Goal: Task Accomplishment & Management: Manage account settings

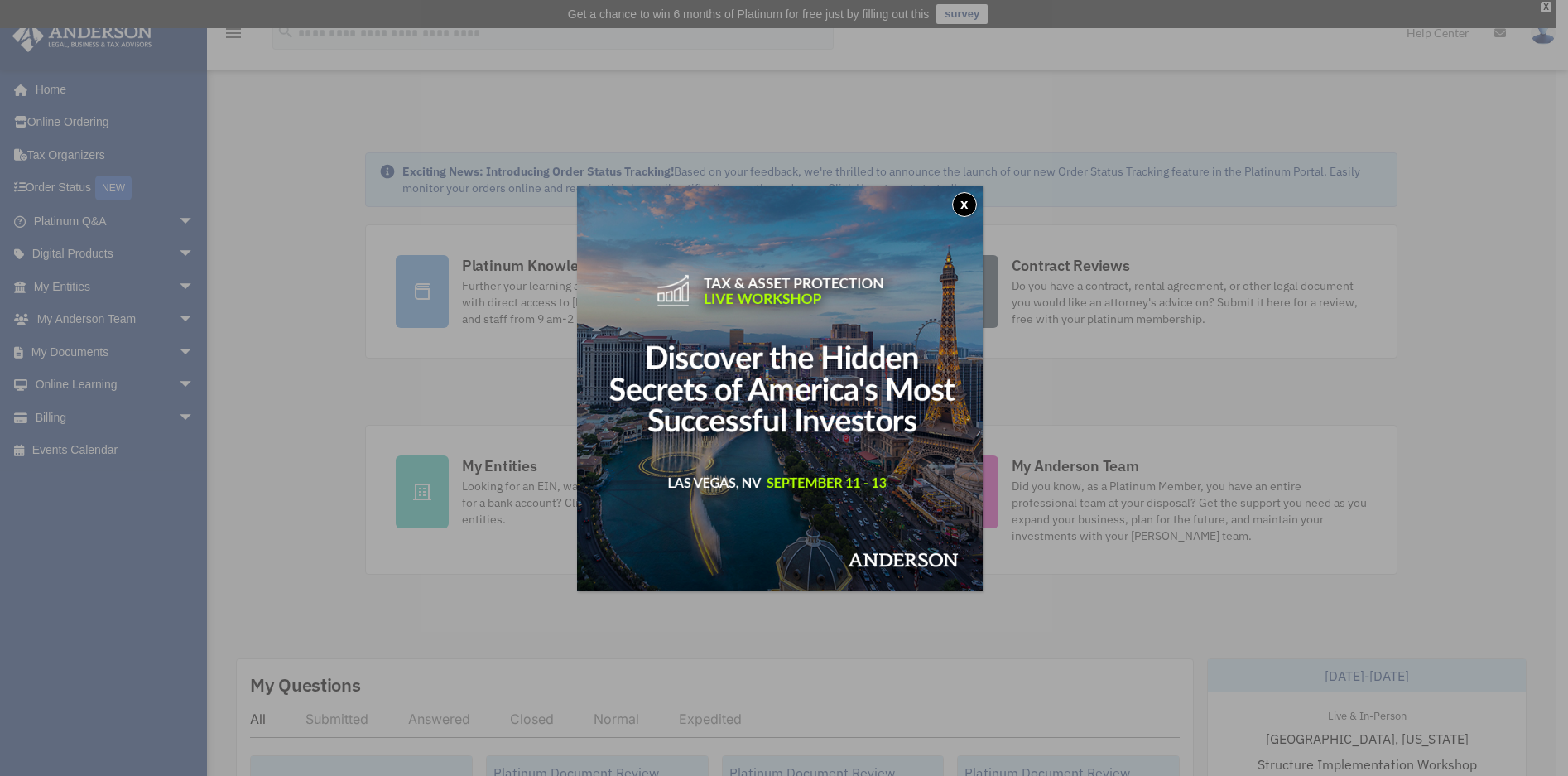
click at [118, 530] on div "x" at bounding box center [784, 388] width 1568 height 776
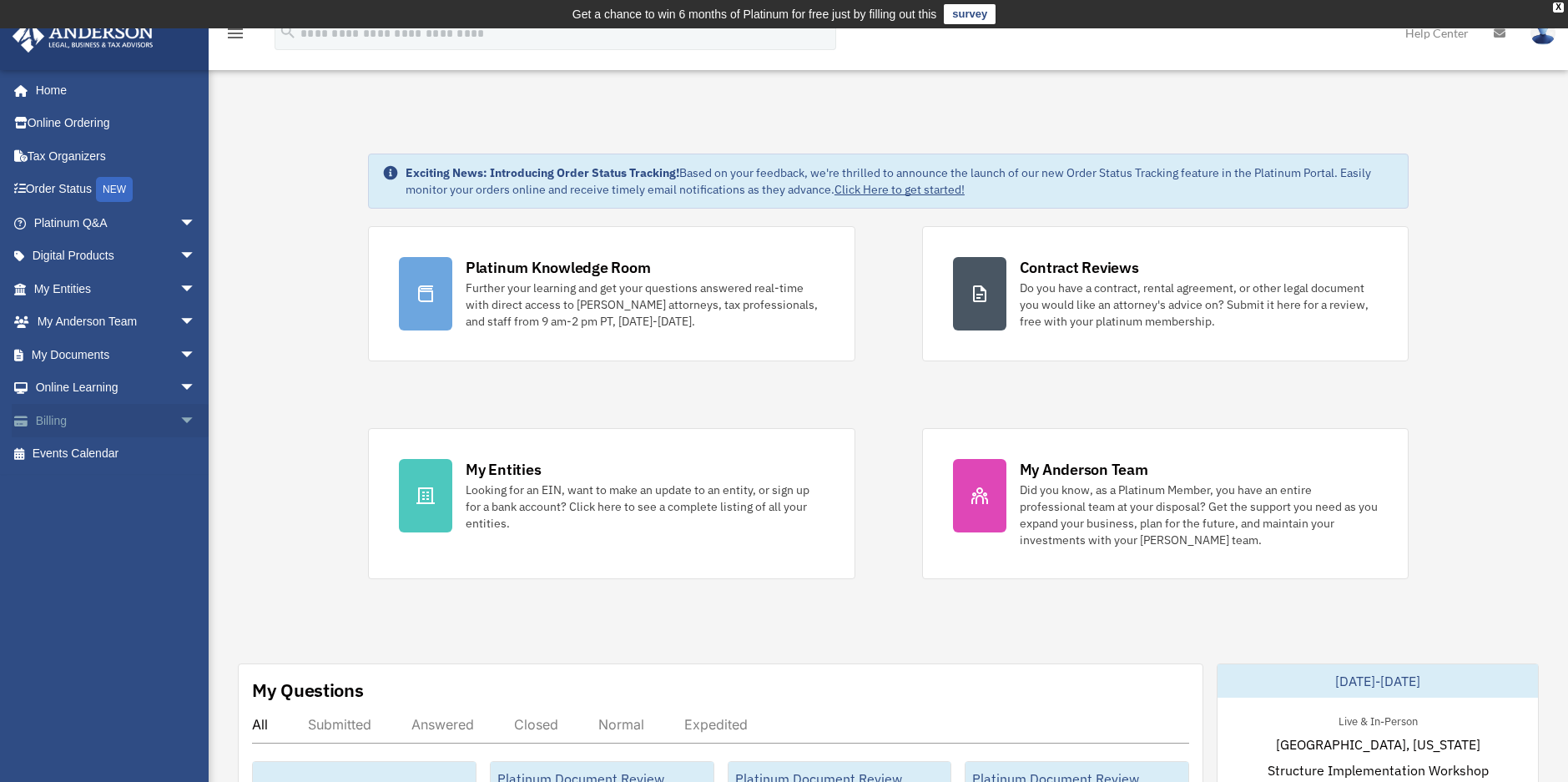
click at [179, 415] on span "arrow_drop_down" at bounding box center [195, 421] width 33 height 34
click at [119, 477] on link "Past Invoices" at bounding box center [122, 487] width 198 height 33
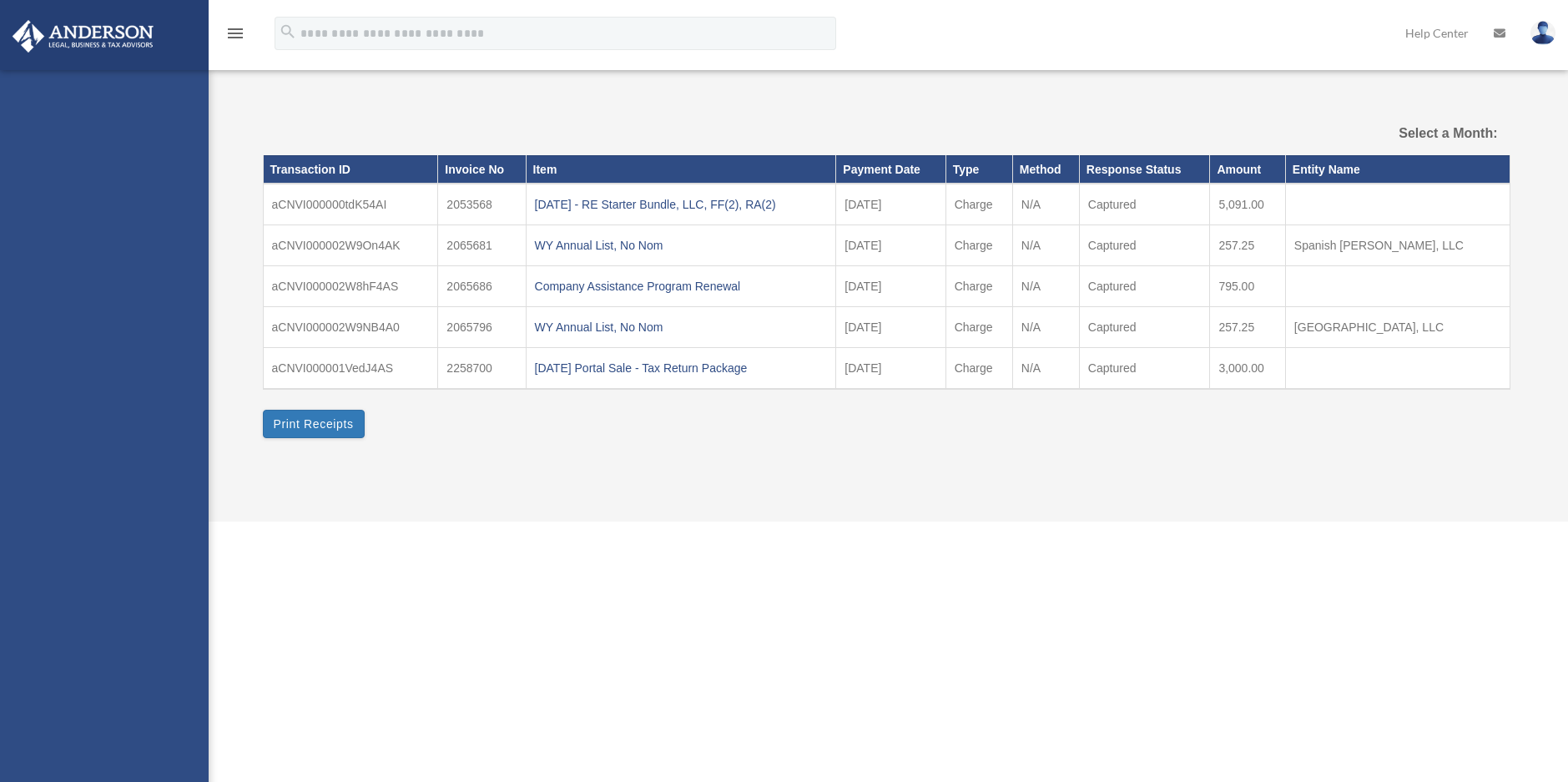
select select
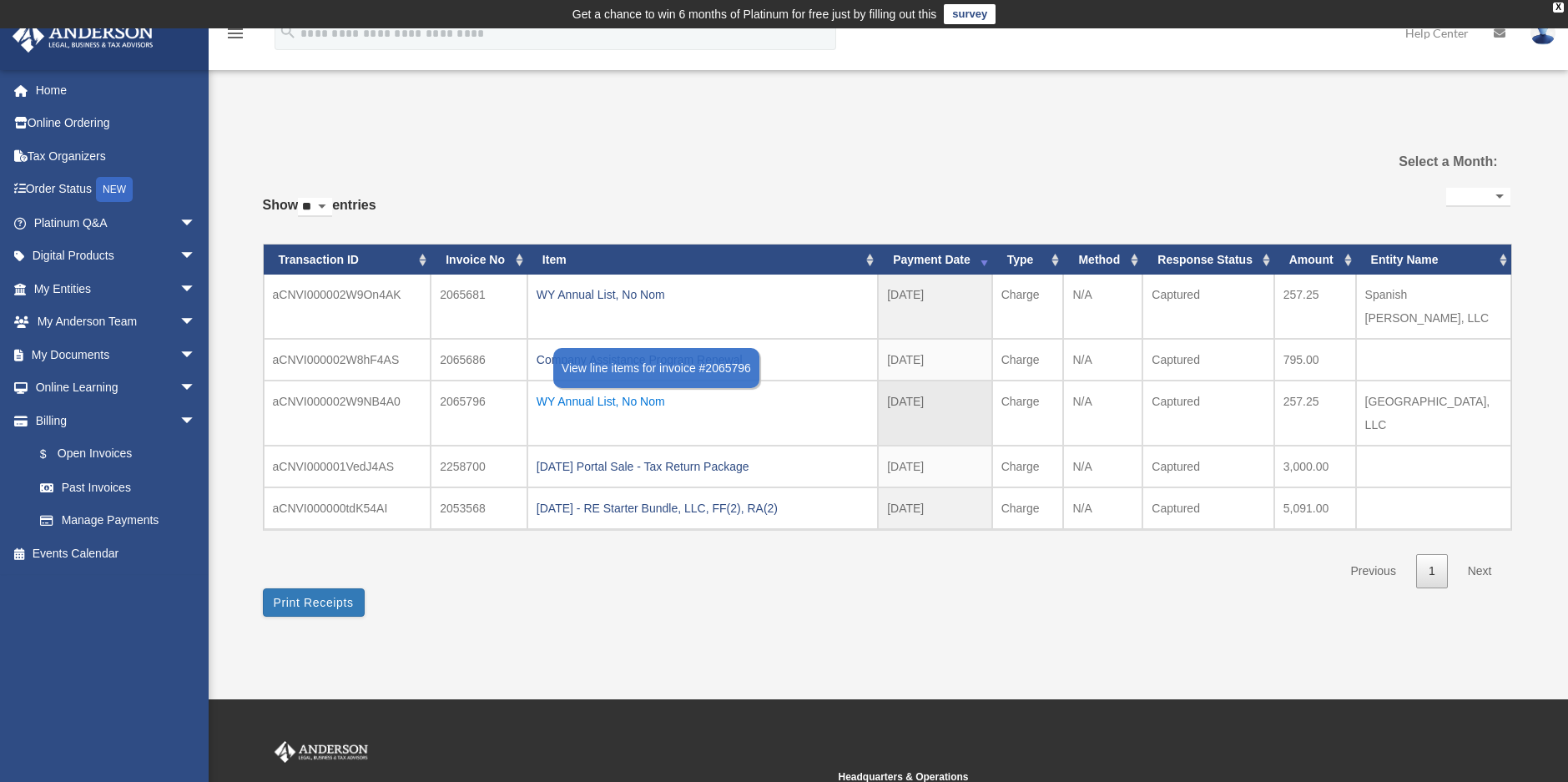
click at [590, 390] on div "WY Annual List, No Nom" at bounding box center [703, 401] width 332 height 23
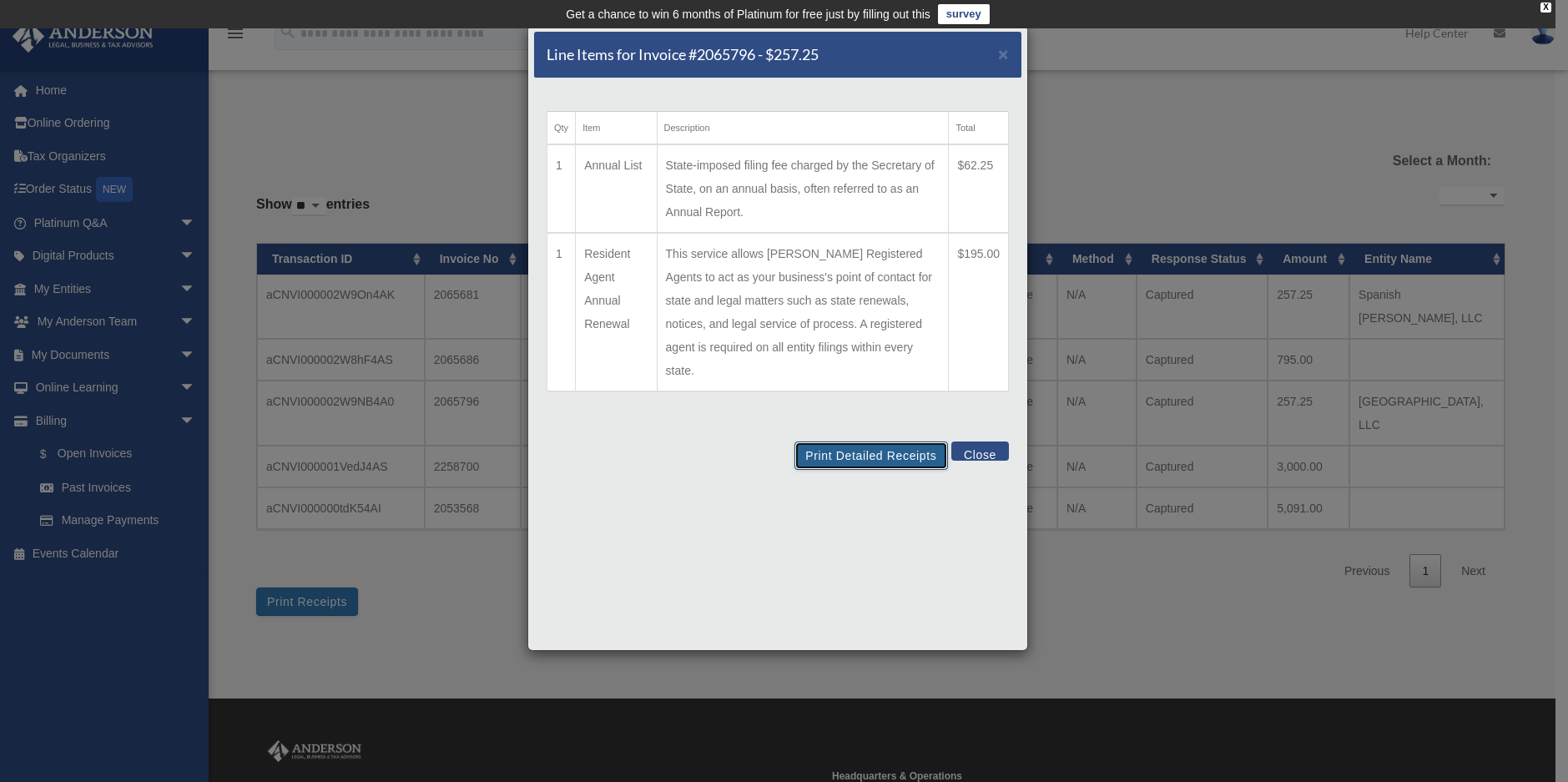
click at [872, 441] on button "Print Detailed Receipts" at bounding box center [871, 455] width 153 height 28
click at [968, 441] on button "Close" at bounding box center [979, 451] width 57 height 19
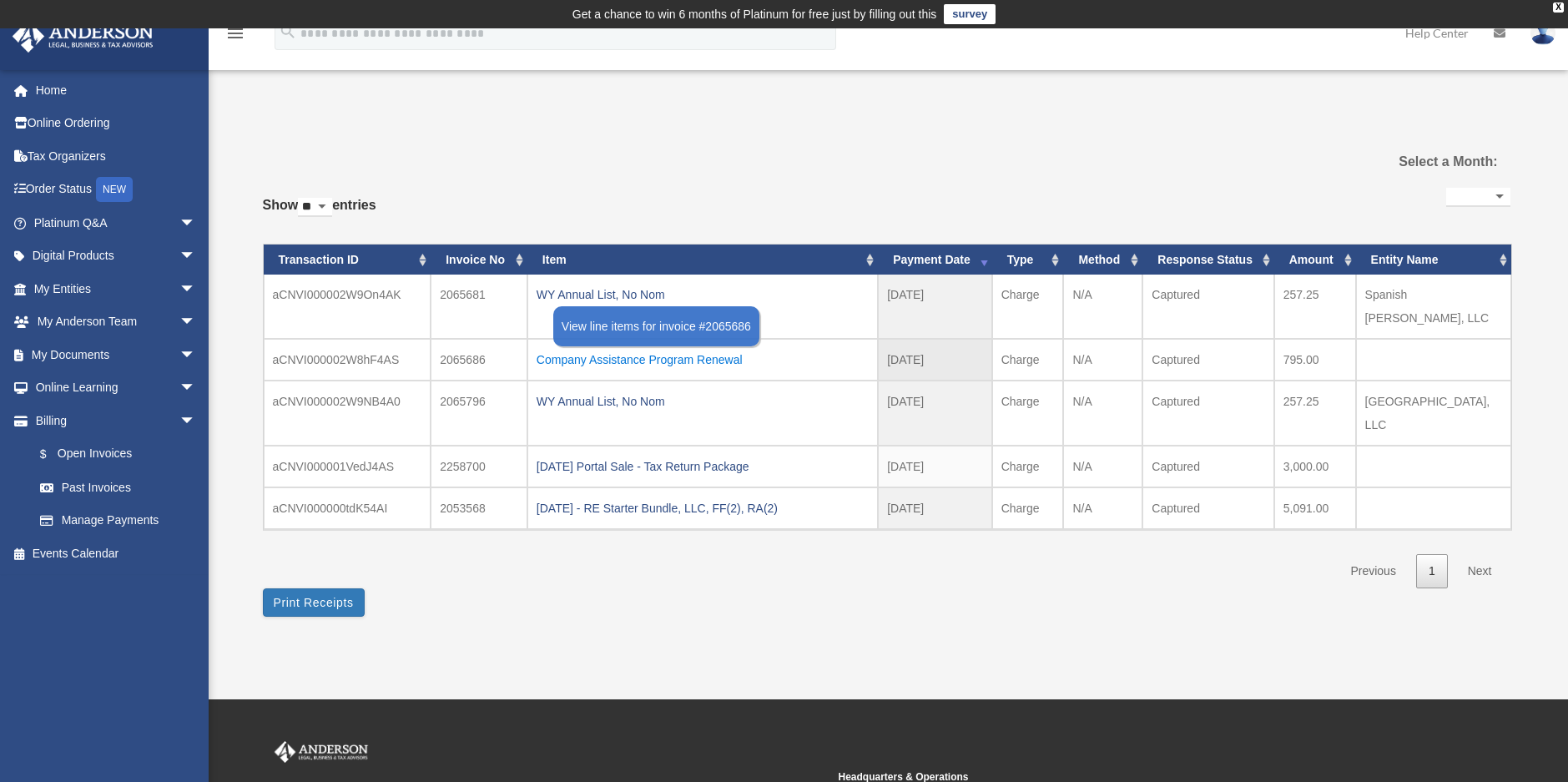
click at [592, 348] on div "Company Assistance Program Renewal" at bounding box center [703, 359] width 332 height 23
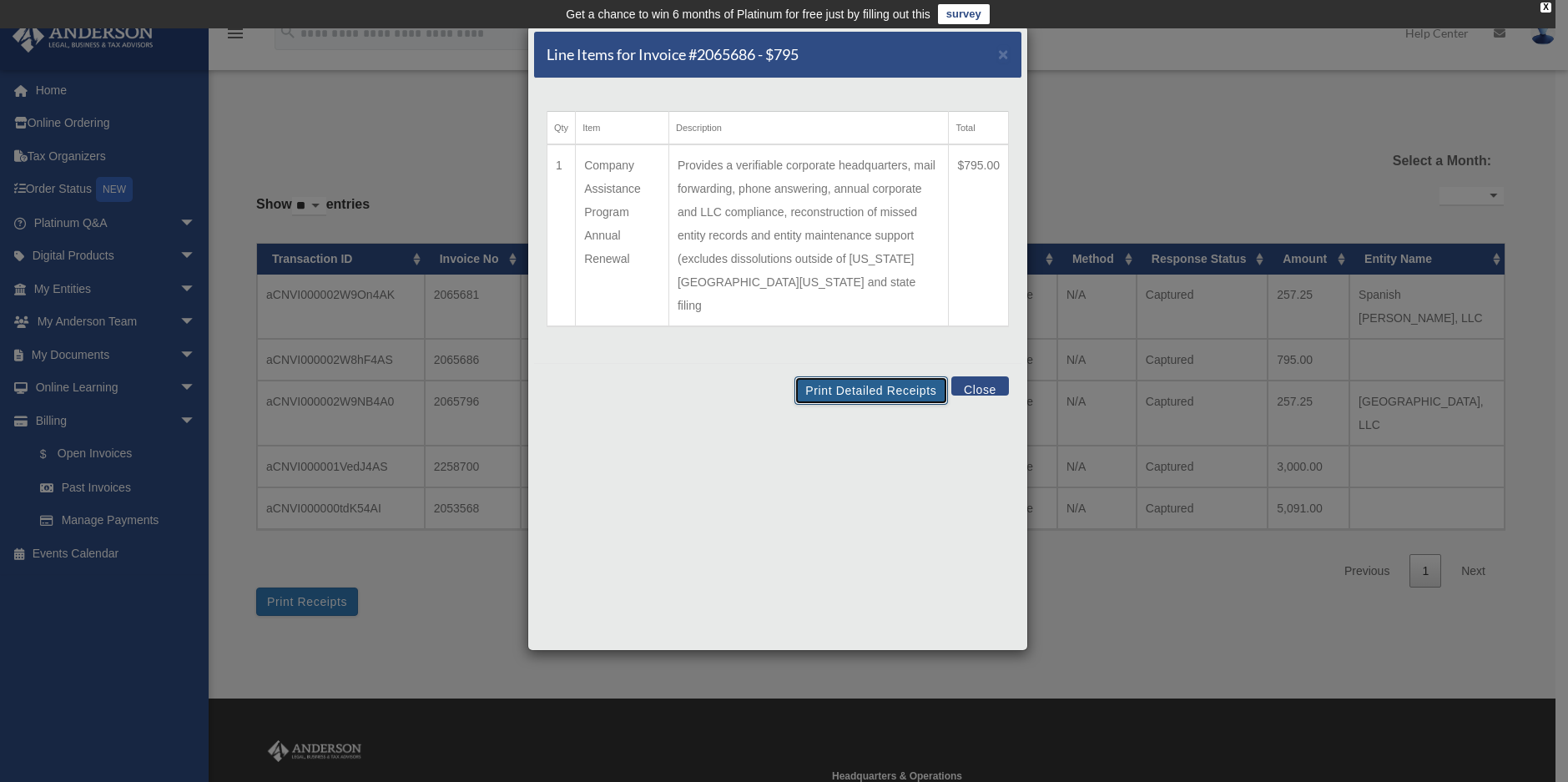
click at [871, 376] on button "Print Detailed Receipts" at bounding box center [871, 390] width 153 height 28
click at [1005, 55] on span "×" at bounding box center [1003, 54] width 11 height 19
